Goal: Task Accomplishment & Management: Use online tool/utility

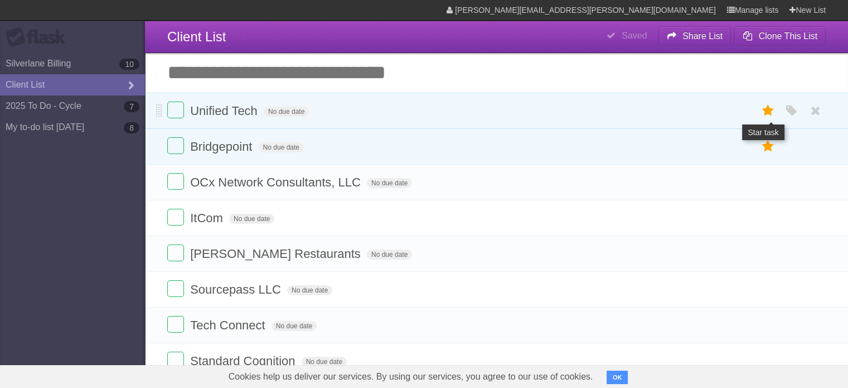
click at [770, 111] on icon at bounding box center [769, 110] width 16 height 18
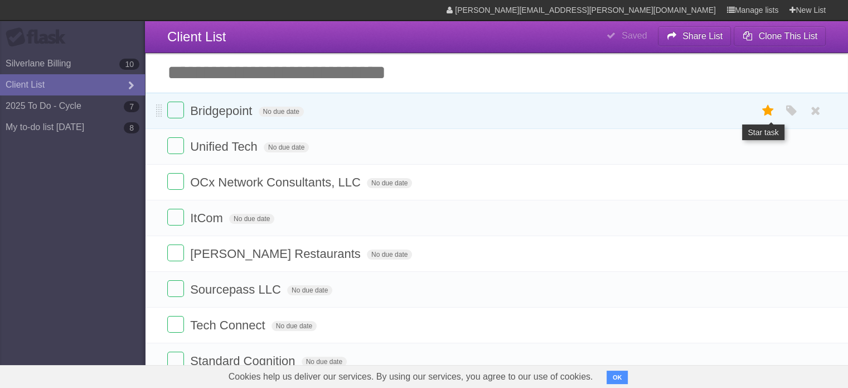
click at [767, 115] on icon at bounding box center [769, 110] width 16 height 18
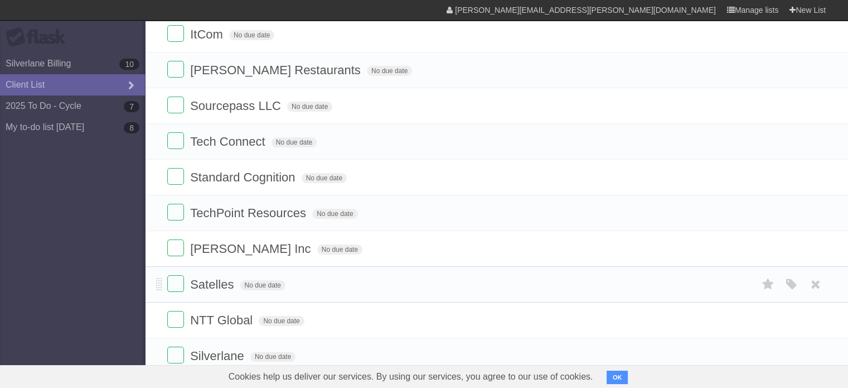
scroll to position [205, 0]
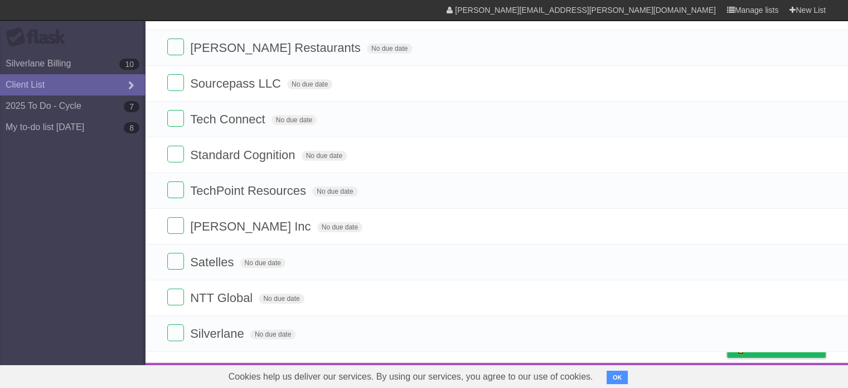
click at [616, 378] on button "OK" at bounding box center [618, 376] width 22 height 13
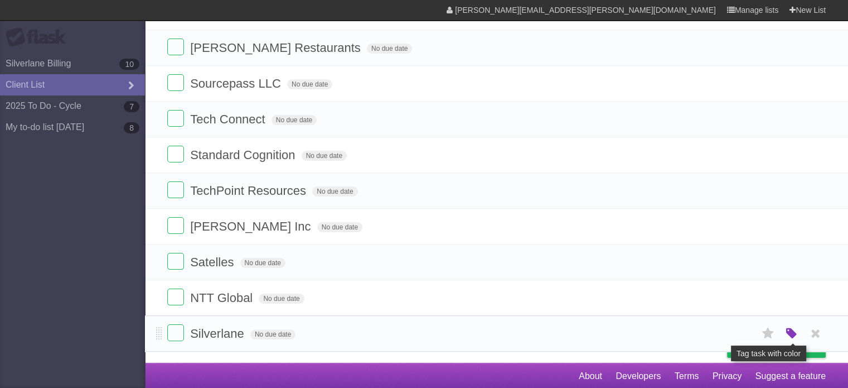
click at [797, 335] on icon "button" at bounding box center [792, 333] width 16 height 14
click at [686, 332] on label "Red" at bounding box center [683, 333] width 12 height 12
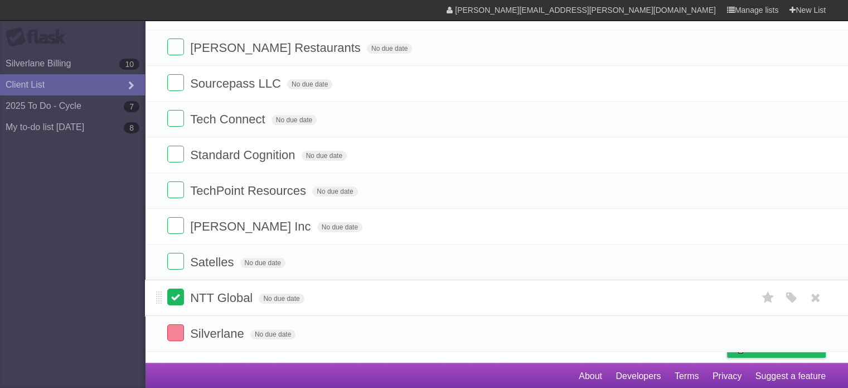
click at [175, 298] on label at bounding box center [175, 296] width 17 height 17
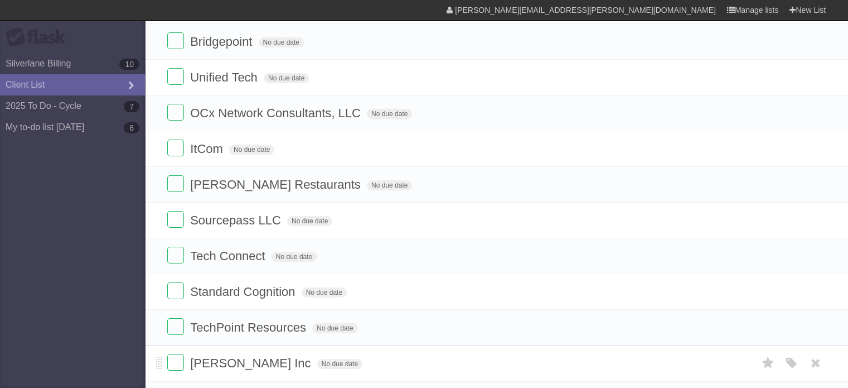
scroll to position [56, 0]
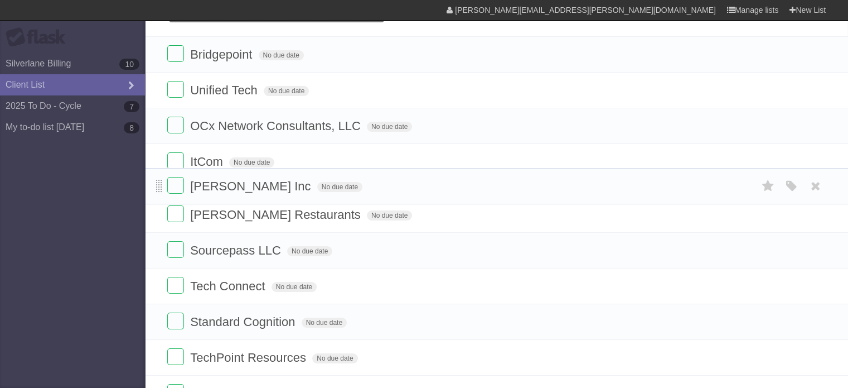
drag, startPoint x: 158, startPoint y: 376, endPoint x: 158, endPoint y: 188, distance: 188.5
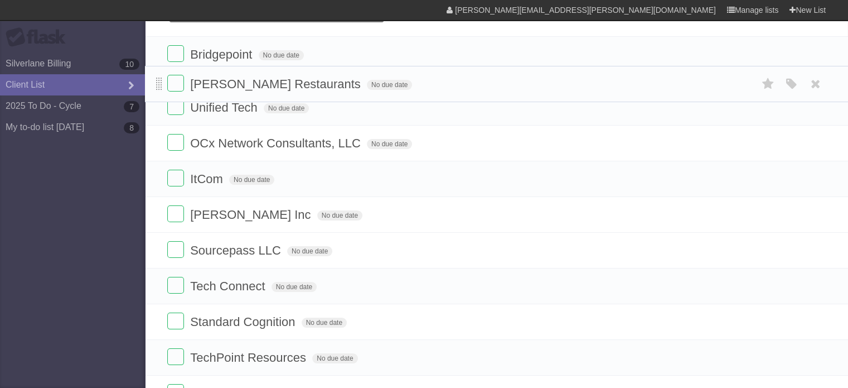
drag, startPoint x: 157, startPoint y: 231, endPoint x: 161, endPoint y: 82, distance: 148.9
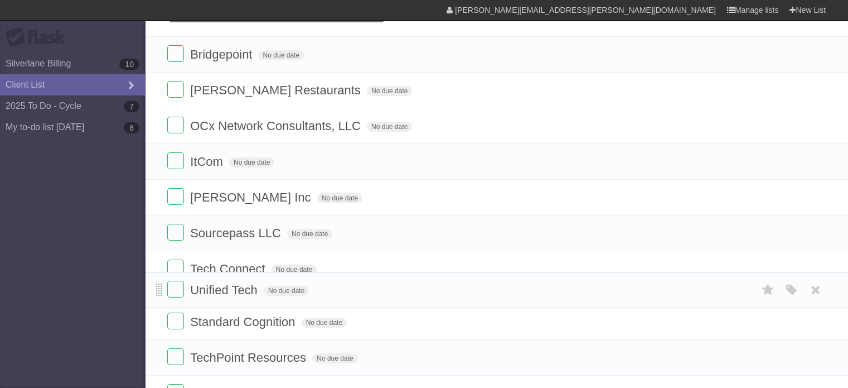
drag, startPoint x: 157, startPoint y: 128, endPoint x: 159, endPoint y: 292, distance: 163.4
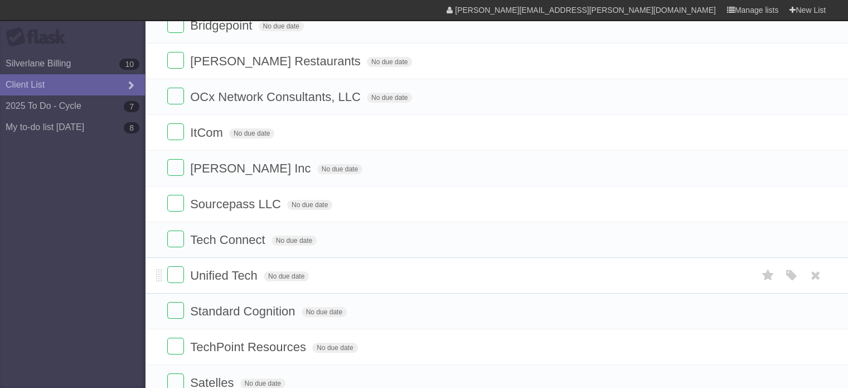
scroll to position [112, 0]
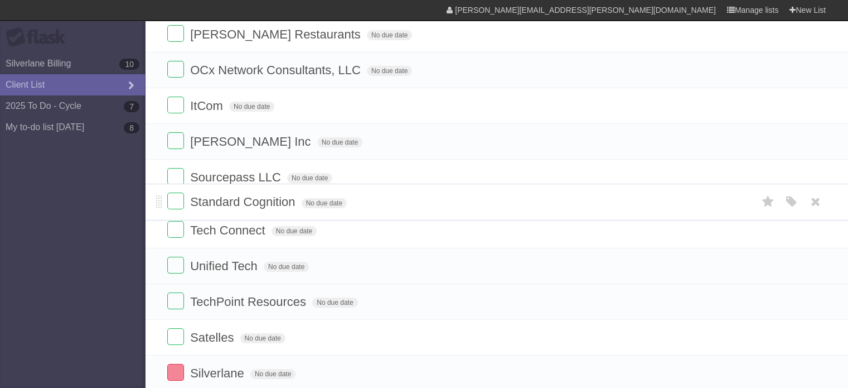
drag, startPoint x: 158, startPoint y: 276, endPoint x: 163, endPoint y: 205, distance: 71.6
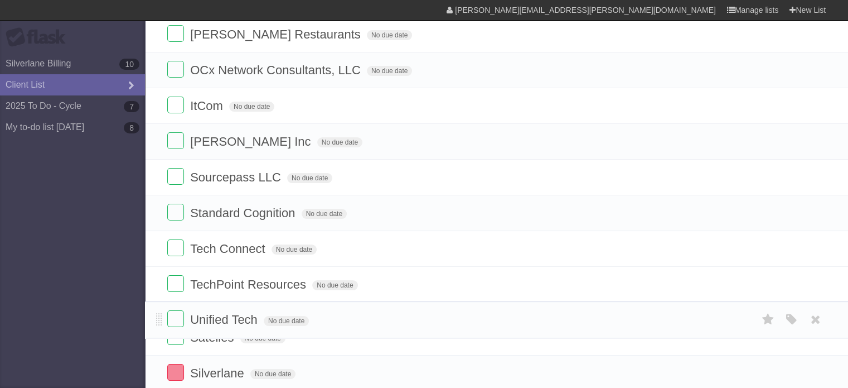
drag, startPoint x: 156, startPoint y: 287, endPoint x: 154, endPoint y: 321, distance: 34.1
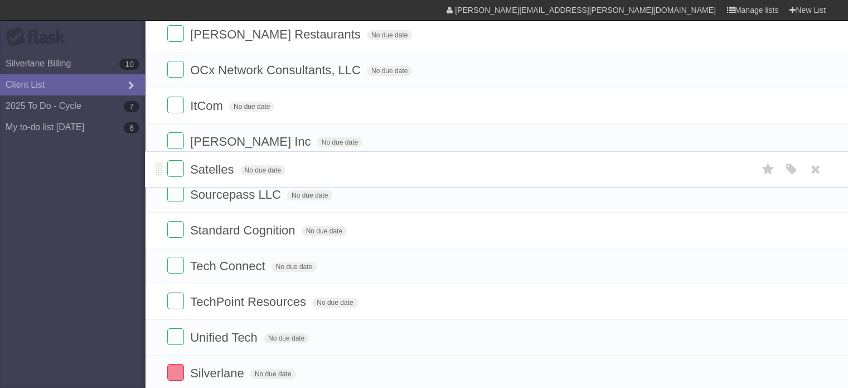
drag, startPoint x: 158, startPoint y: 352, endPoint x: 167, endPoint y: 167, distance: 185.3
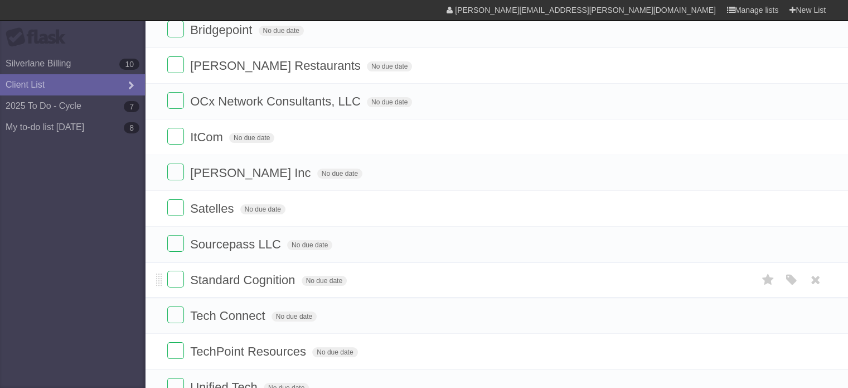
scroll to position [56, 0]
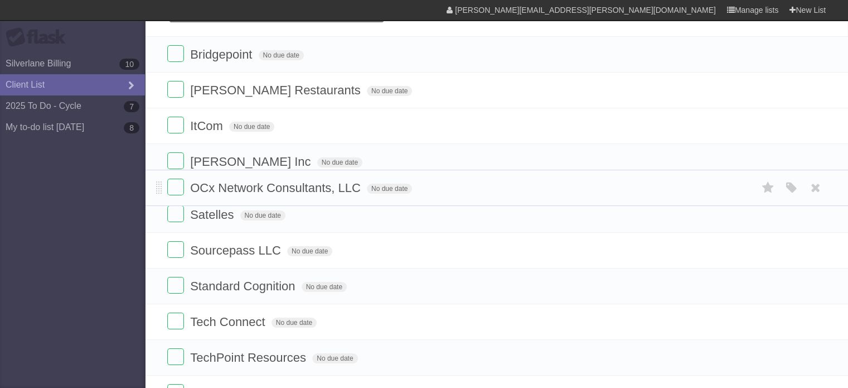
drag, startPoint x: 156, startPoint y: 123, endPoint x: 163, endPoint y: 185, distance: 61.7
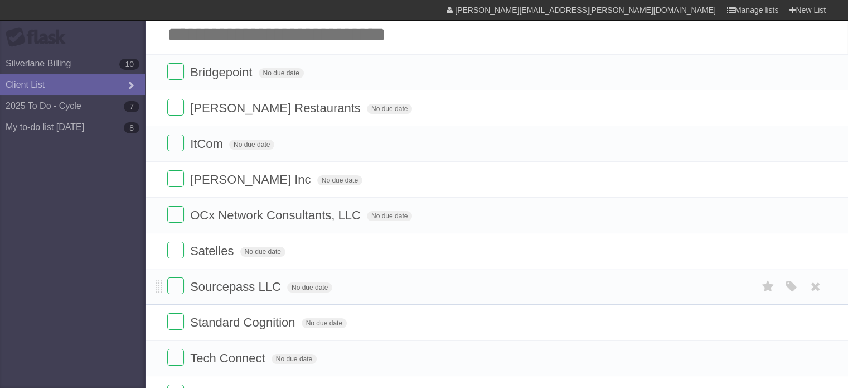
scroll to position [0, 0]
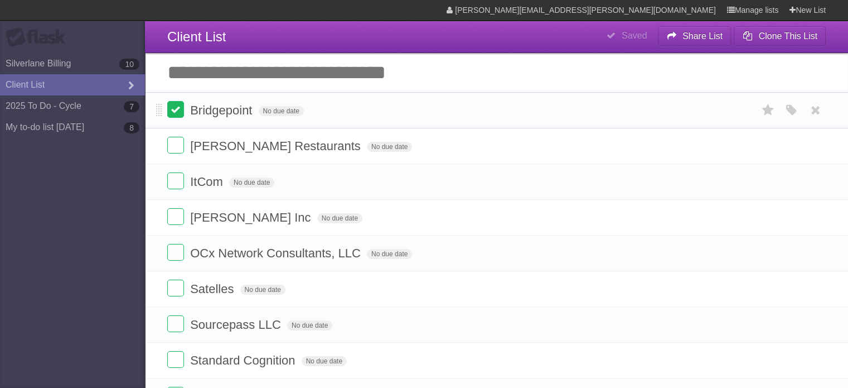
click at [174, 113] on label at bounding box center [175, 109] width 17 height 17
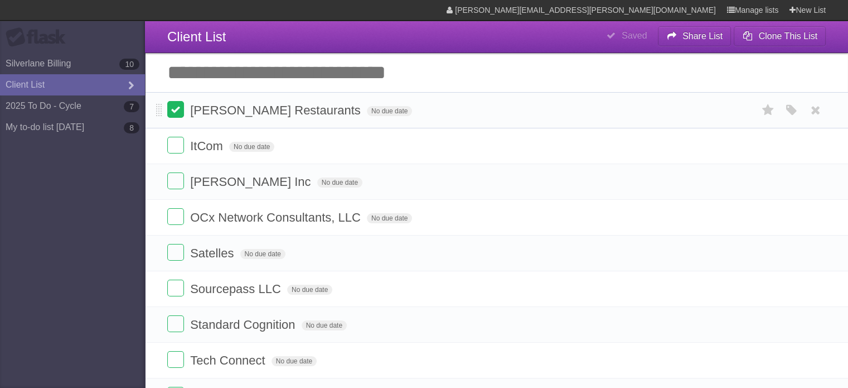
click at [178, 116] on label at bounding box center [175, 109] width 17 height 17
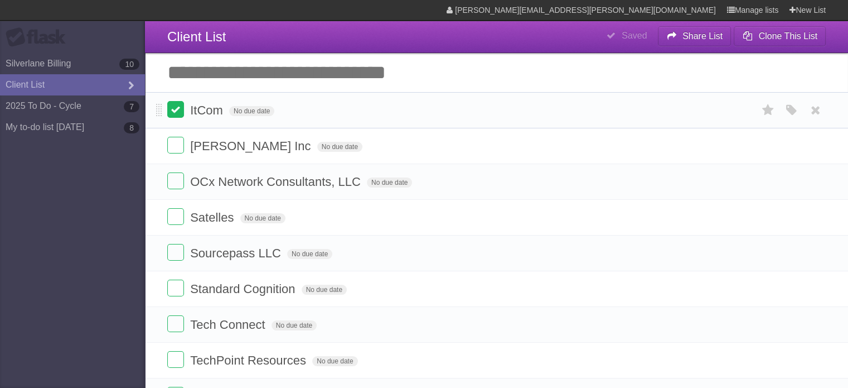
click at [178, 108] on label at bounding box center [175, 109] width 17 height 17
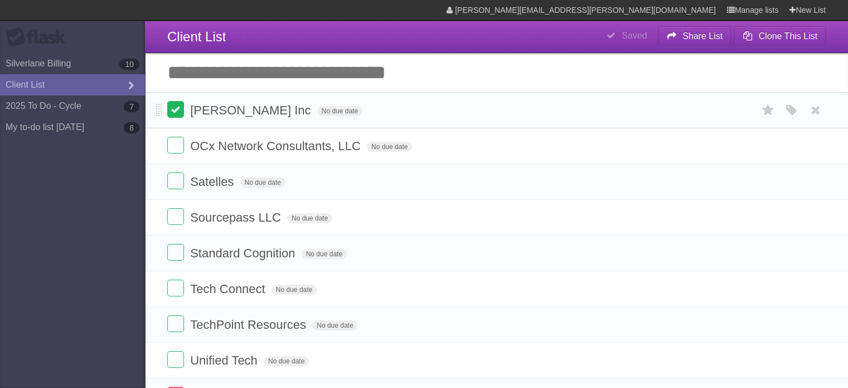
click at [175, 114] on label at bounding box center [175, 109] width 17 height 17
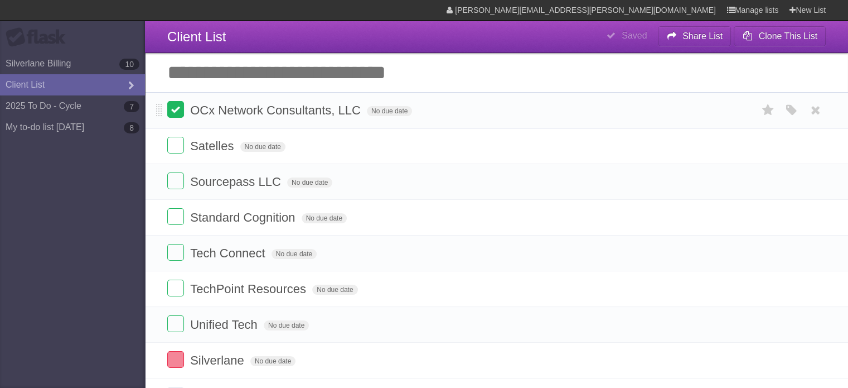
click at [181, 113] on label at bounding box center [175, 109] width 17 height 17
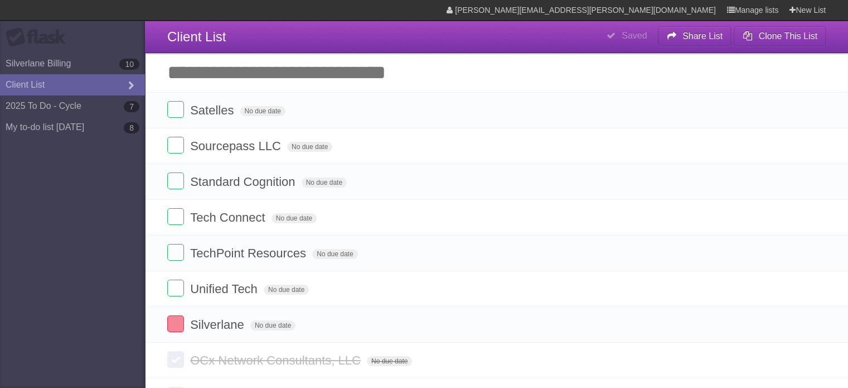
click at [253, 69] on input "Add another task" at bounding box center [496, 72] width 703 height 39
type input "*"
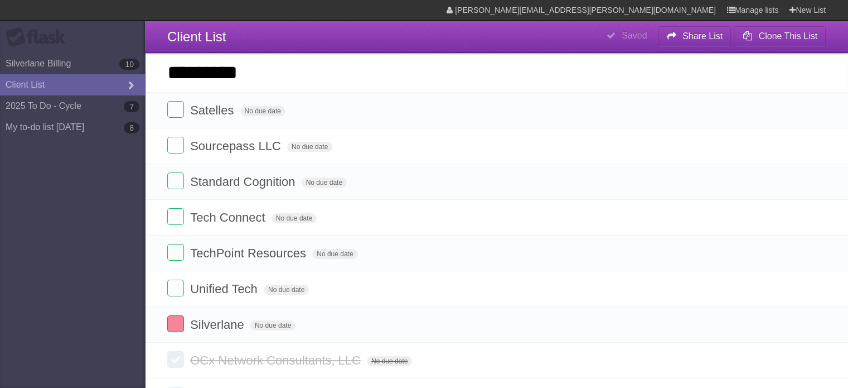
type input "*********"
click input "*********" at bounding box center [0, 0] width 0 height 0
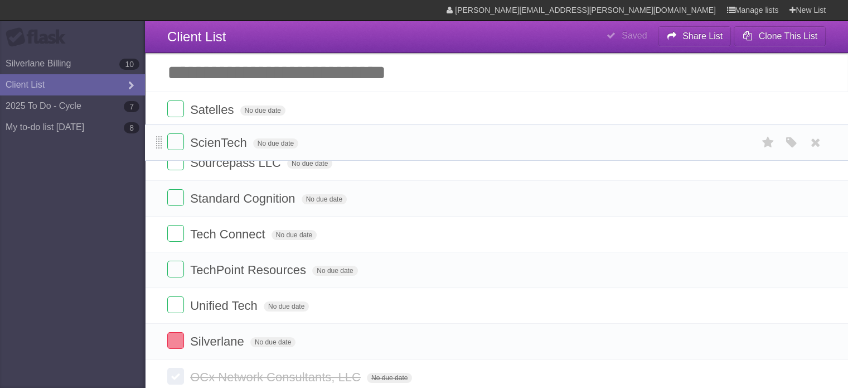
drag, startPoint x: 158, startPoint y: 114, endPoint x: 157, endPoint y: 141, distance: 26.8
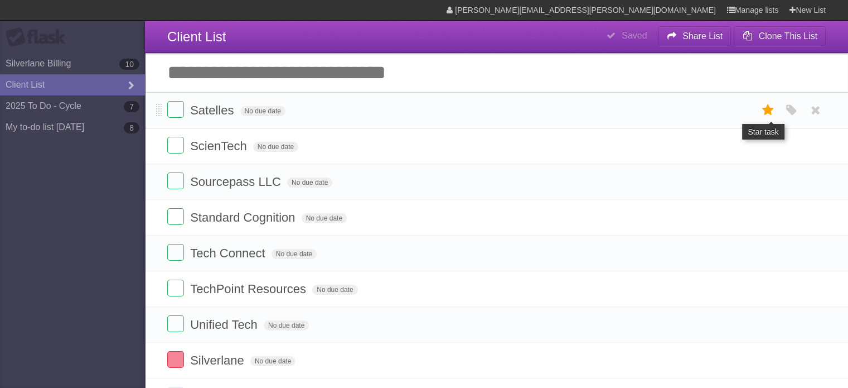
click at [767, 112] on icon at bounding box center [769, 110] width 16 height 18
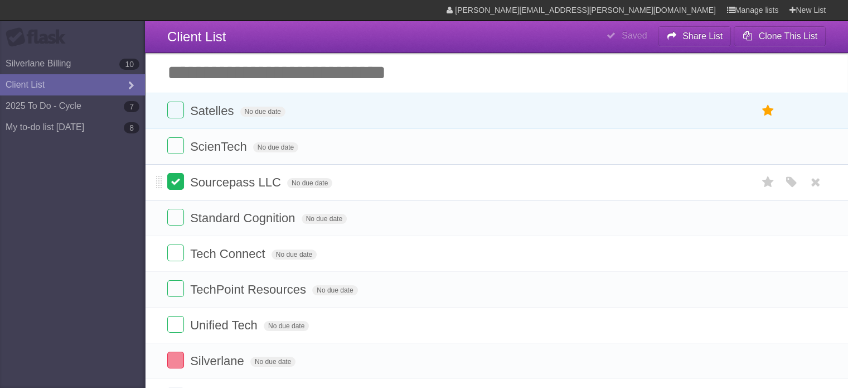
click at [176, 176] on label at bounding box center [175, 181] width 17 height 17
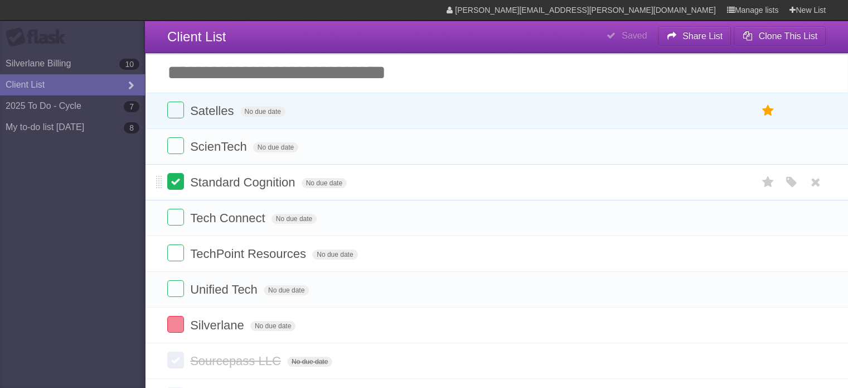
click at [181, 186] on label at bounding box center [175, 181] width 17 height 17
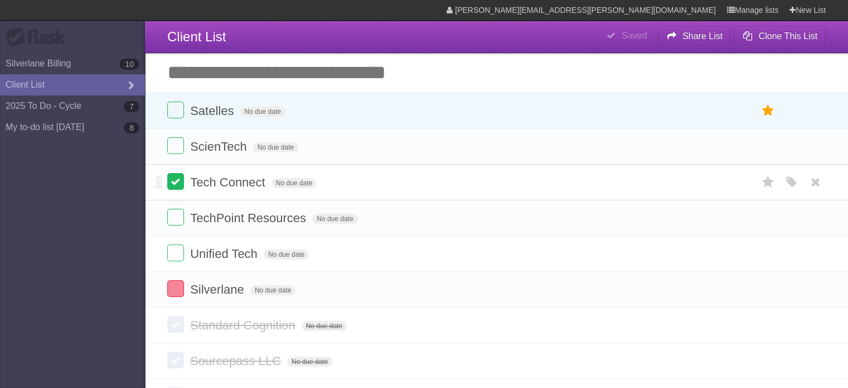
click at [178, 185] on label at bounding box center [175, 181] width 17 height 17
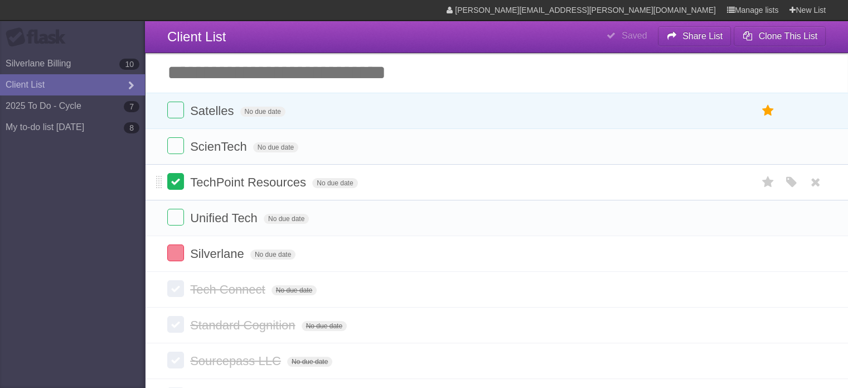
click at [178, 180] on label at bounding box center [175, 181] width 17 height 17
click at [175, 184] on label at bounding box center [175, 181] width 17 height 17
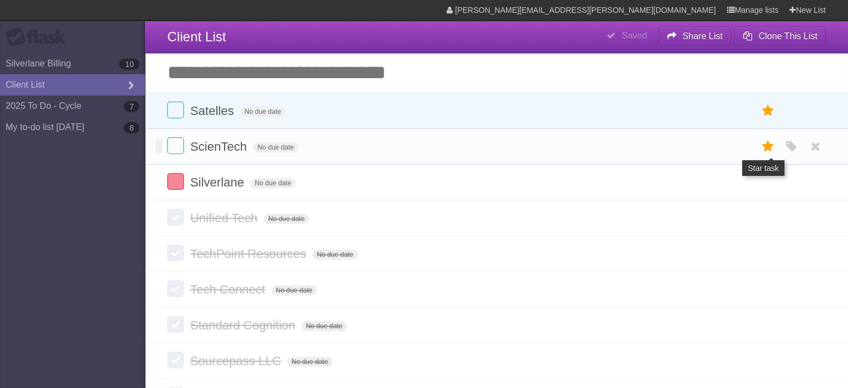
click at [763, 146] on icon at bounding box center [769, 146] width 16 height 18
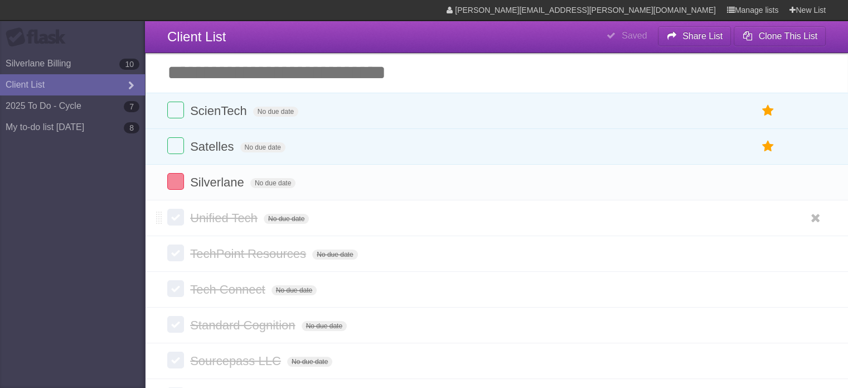
click at [177, 218] on label at bounding box center [175, 217] width 17 height 17
click at [178, 254] on label at bounding box center [175, 252] width 17 height 17
drag, startPoint x: 178, startPoint y: 289, endPoint x: 176, endPoint y: 298, distance: 8.7
click at [178, 291] on label at bounding box center [175, 288] width 17 height 17
click at [177, 330] on label at bounding box center [175, 324] width 17 height 17
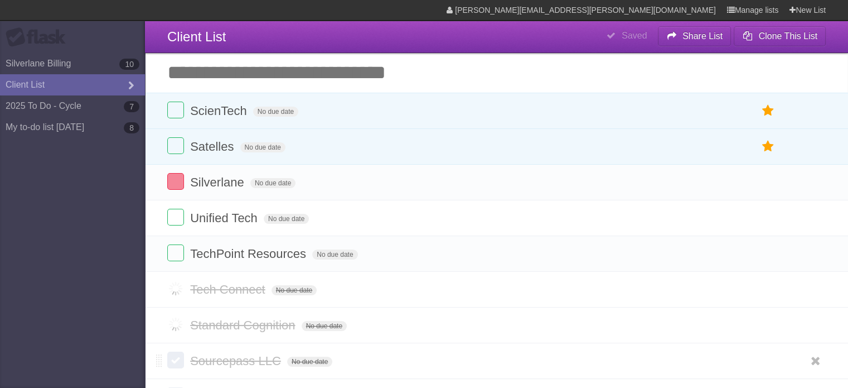
click at [177, 365] on label at bounding box center [175, 359] width 17 height 17
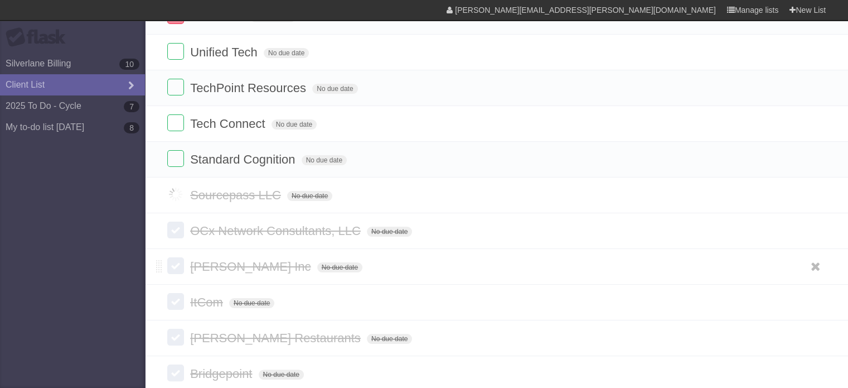
scroll to position [167, 0]
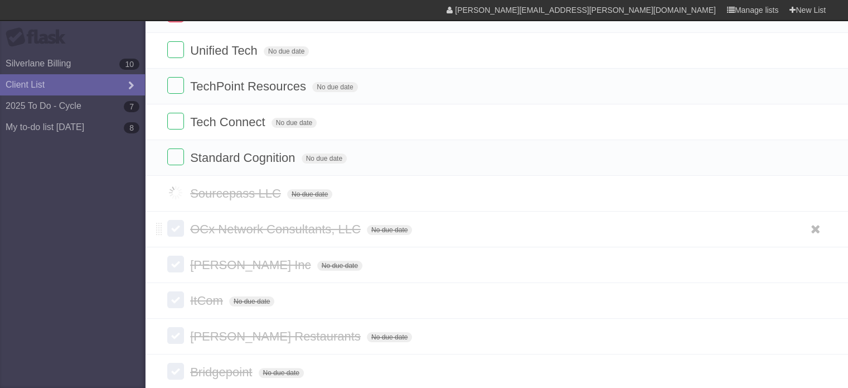
click at [176, 226] on label at bounding box center [175, 228] width 17 height 17
click at [177, 263] on label at bounding box center [175, 263] width 17 height 17
click at [180, 301] on label at bounding box center [175, 299] width 17 height 17
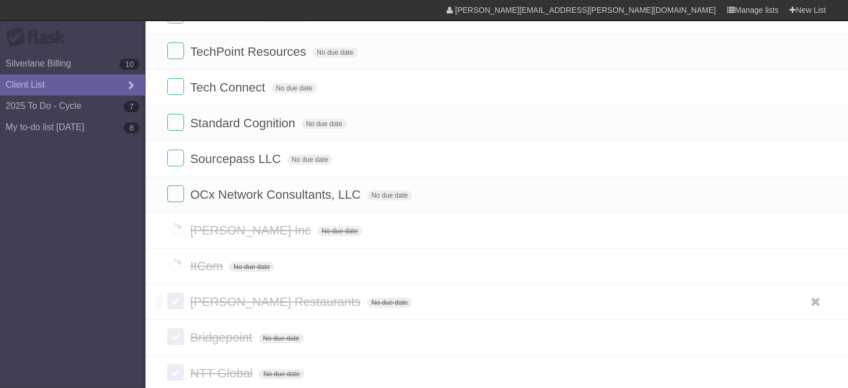
scroll to position [241, 0]
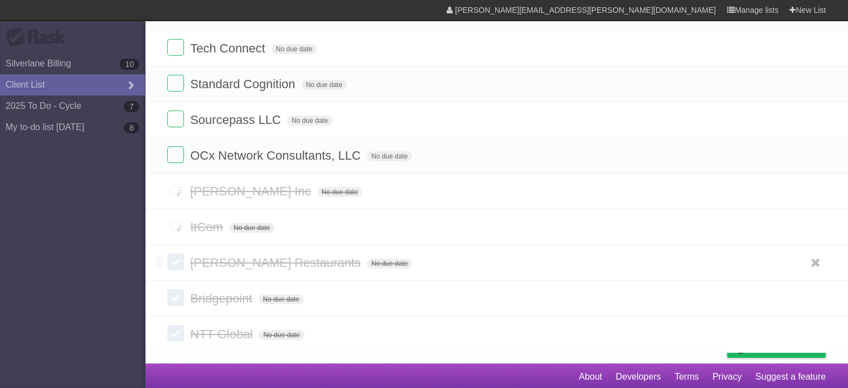
click at [178, 270] on li "[PERSON_NAME] Restaurants No due date White Red Blue Green Purple Orange" at bounding box center [496, 262] width 703 height 36
click at [176, 267] on label at bounding box center [175, 261] width 17 height 17
click at [178, 298] on label at bounding box center [175, 297] width 17 height 17
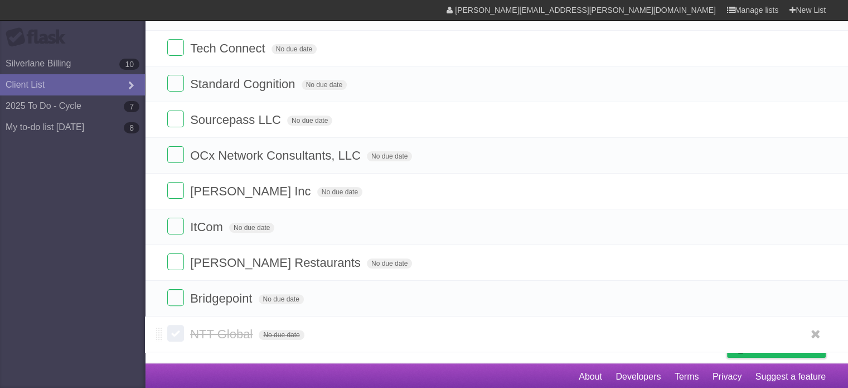
click at [179, 332] on label at bounding box center [175, 333] width 17 height 17
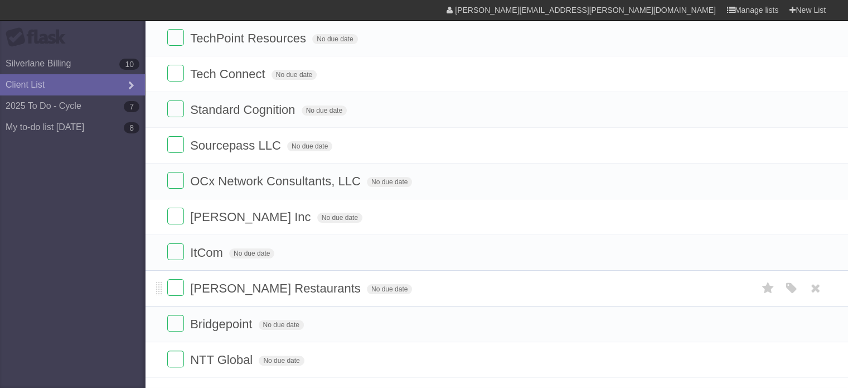
scroll to position [0, 0]
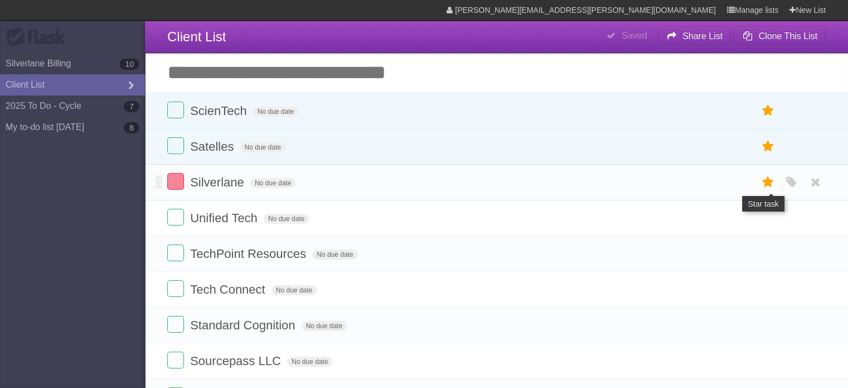
click at [768, 182] on icon at bounding box center [769, 182] width 16 height 18
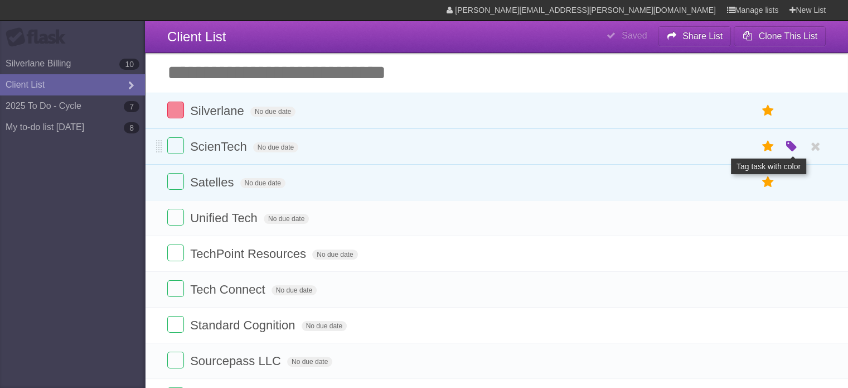
click at [794, 148] on icon "button" at bounding box center [792, 146] width 16 height 14
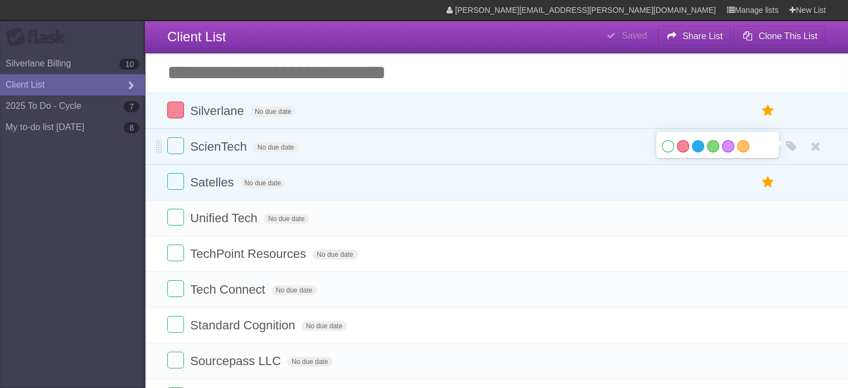
click at [698, 148] on label "Blue" at bounding box center [698, 146] width 12 height 12
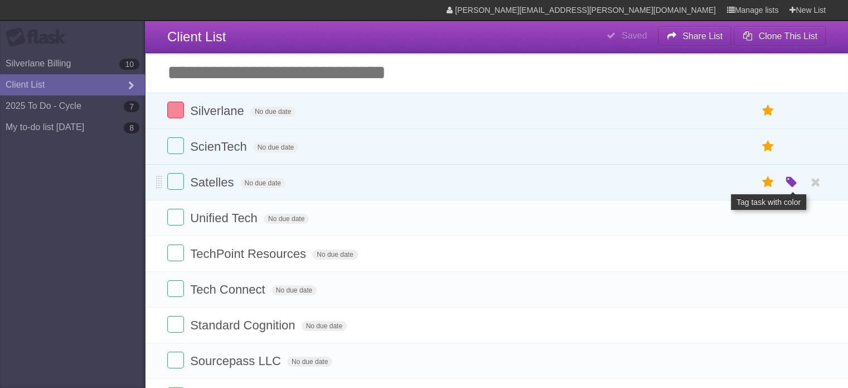
click at [794, 181] on icon "button" at bounding box center [792, 182] width 16 height 14
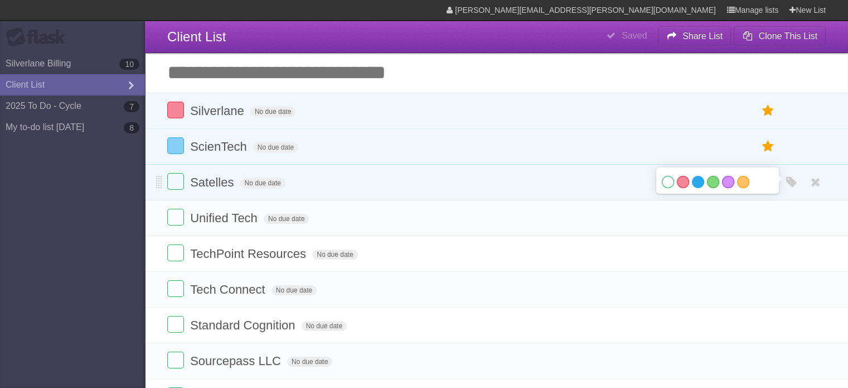
click at [696, 185] on label "Blue" at bounding box center [698, 182] width 12 height 12
